Goal: Information Seeking & Learning: Learn about a topic

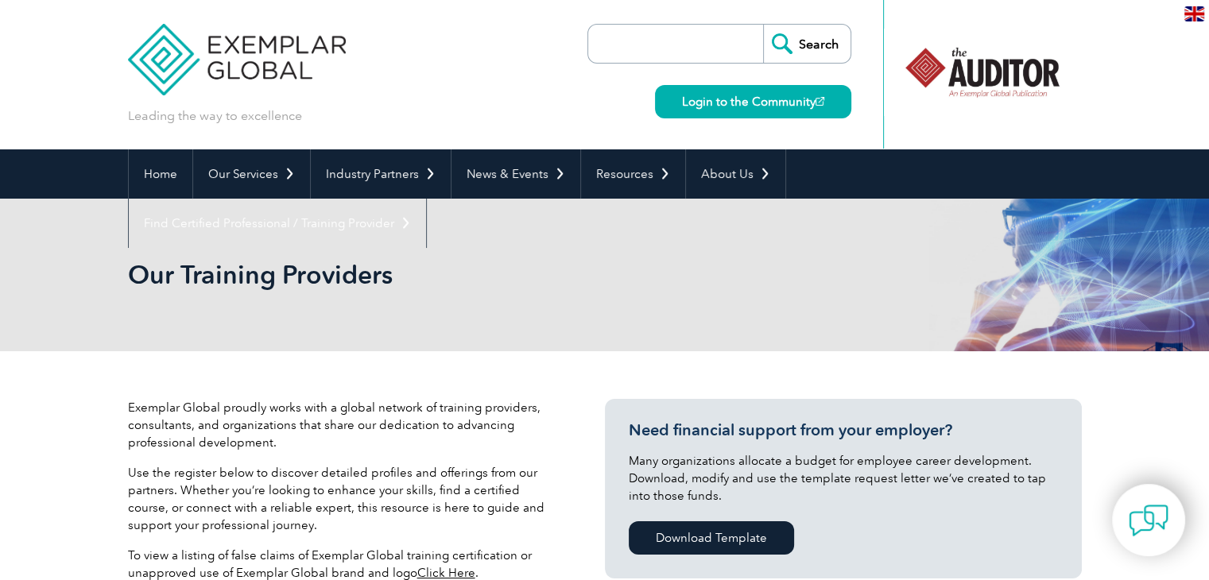
click at [664, 42] on input "search" at bounding box center [679, 44] width 167 height 38
type input "[DEMOGRAPHIC_DATA]"
click at [763, 25] on input "Search" at bounding box center [806, 44] width 87 height 38
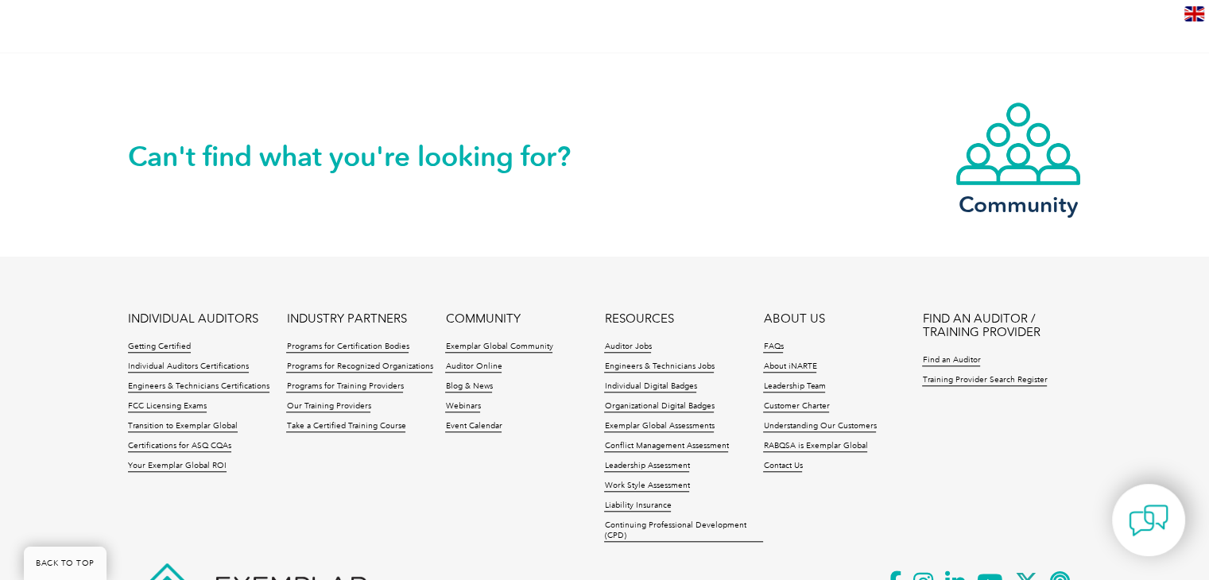
scroll to position [309, 0]
